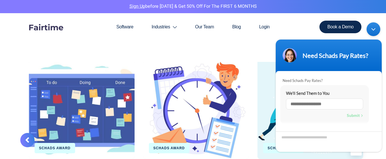
scroll to position [1601, 0]
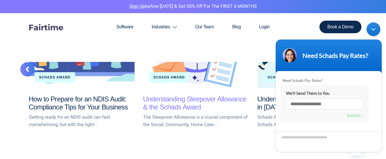
click at [186, 100] on link "Understanding Sleepover Allowance & the Schads Award" at bounding box center [194, 103] width 103 height 16
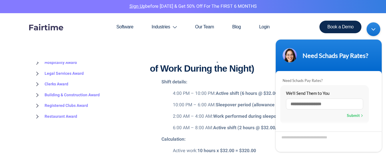
scroll to position [915, 0]
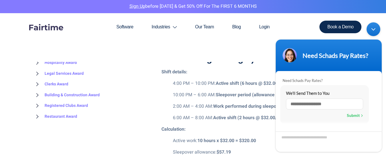
click at [373, 28] on div "Minimize live chat window" at bounding box center [374, 29] width 14 height 14
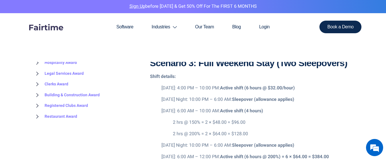
scroll to position [1058, 0]
click at [321, 94] on ul "Friday: 4:00 PM – 10:00 PM: Active shift (6 hours @ $32.00/hour) Friday Night: …" at bounding box center [251, 122] width 203 height 76
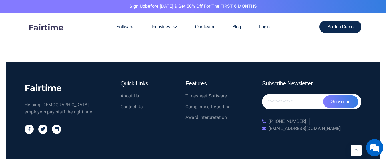
scroll to position [1733, 0]
